Goal: Task Accomplishment & Management: Manage account settings

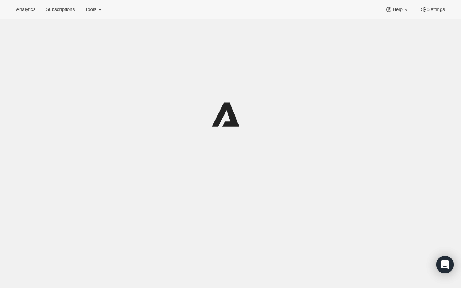
scroll to position [19, 0]
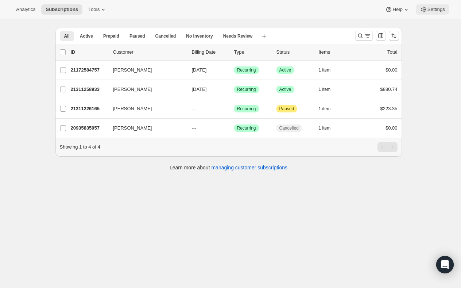
click at [423, 10] on icon at bounding box center [424, 9] width 7 height 7
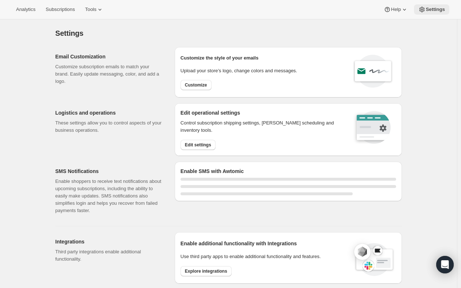
select select "22:00"
select select "09:00"
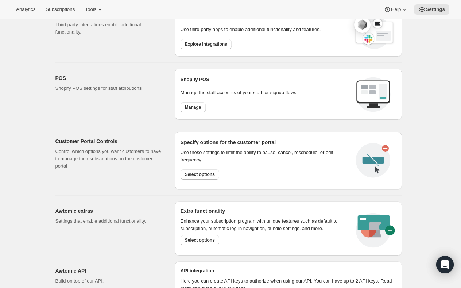
scroll to position [339, 0]
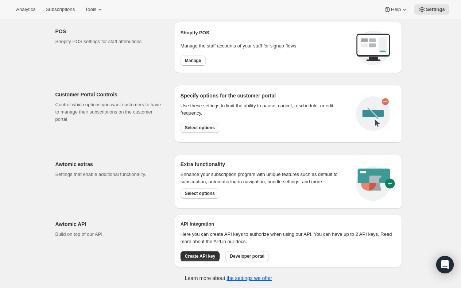
click at [198, 126] on span "Select options" at bounding box center [200, 128] width 30 height 6
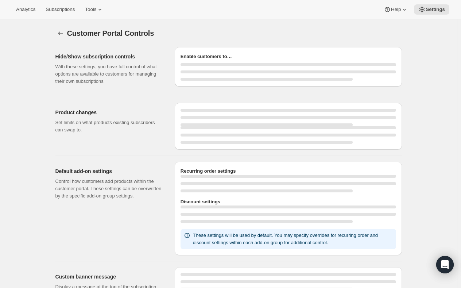
select select "INTERVAL"
select select "MONTH"
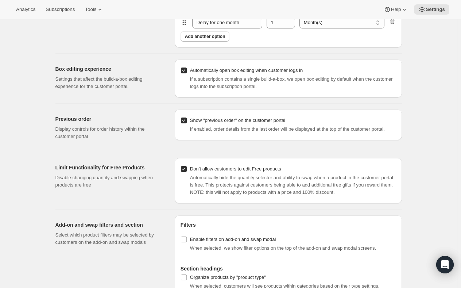
scroll to position [751, 0]
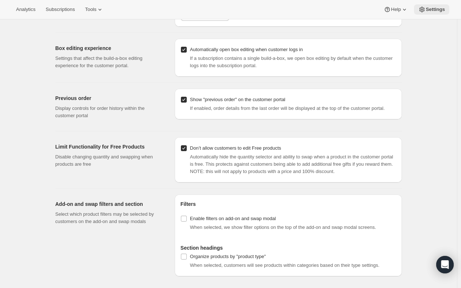
click at [434, 12] on span "Settings" at bounding box center [435, 10] width 19 height 6
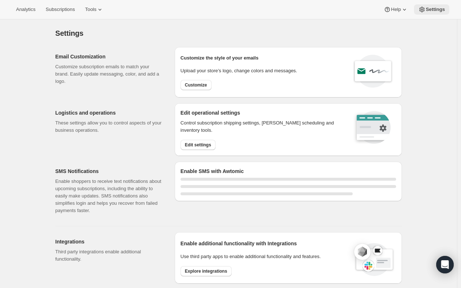
select select "22:00"
select select "09:00"
select select "22:00"
select select "09:00"
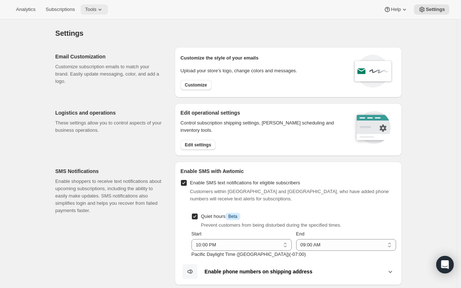
click at [85, 11] on span "Tools" at bounding box center [90, 10] width 11 height 6
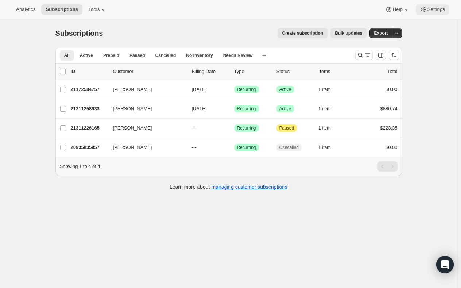
click at [430, 9] on span "Settings" at bounding box center [437, 10] width 18 height 6
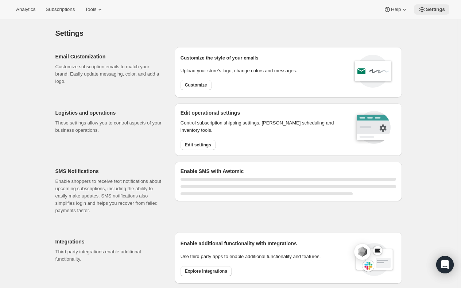
select select "22:00"
select select "09:00"
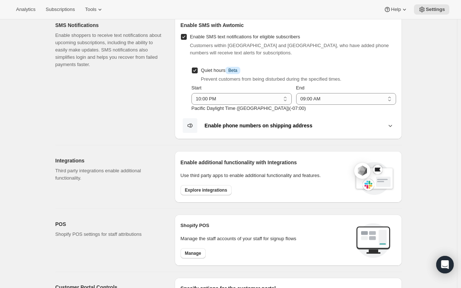
scroll to position [183, 0]
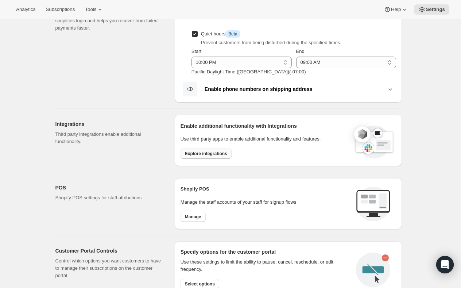
click at [202, 152] on span "Explore integrations" at bounding box center [206, 154] width 42 height 6
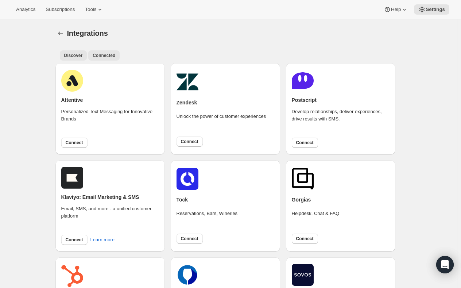
click at [110, 55] on span "Connected" at bounding box center [104, 56] width 23 height 6
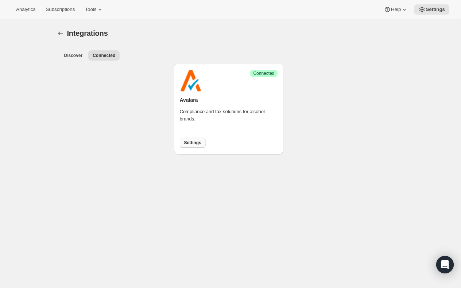
click at [195, 142] on span "Settings" at bounding box center [192, 143] width 17 height 6
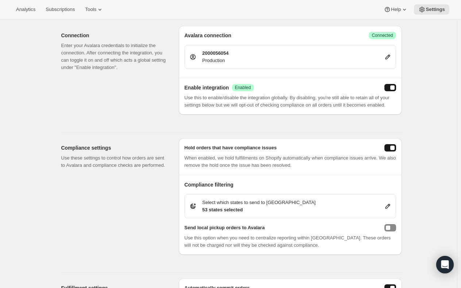
scroll to position [21, 0]
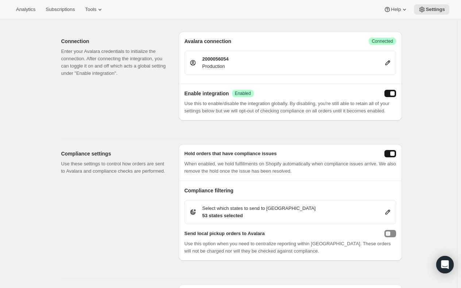
click at [388, 62] on icon at bounding box center [387, 62] width 7 height 7
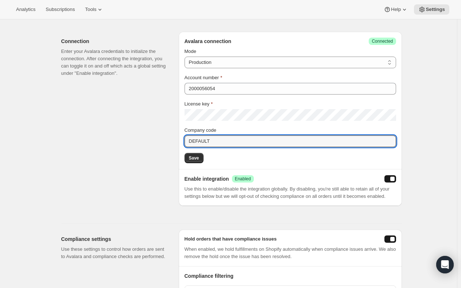
drag, startPoint x: 215, startPoint y: 138, endPoint x: 158, endPoint y: 139, distance: 56.2
click at [158, 139] on div "Connection Enter your Avalara credentials to initialize the connection. After c…" at bounding box center [228, 116] width 347 height 180
paste input "SILVEROAK"
type input "SILVEROAK"
click at [196, 157] on span "Save" at bounding box center [194, 158] width 10 height 6
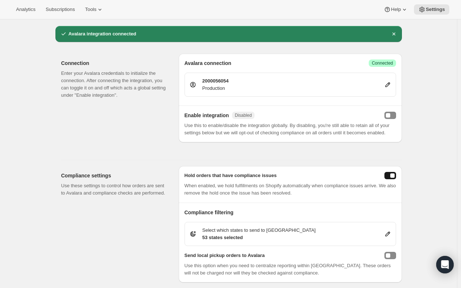
click at [391, 83] on icon at bounding box center [387, 84] width 7 height 7
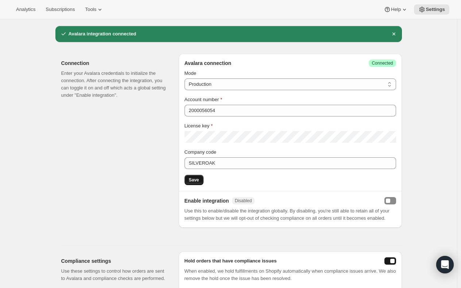
click at [187, 177] on button "Save" at bounding box center [194, 180] width 19 height 10
